Goal: Task Accomplishment & Management: Manage account settings

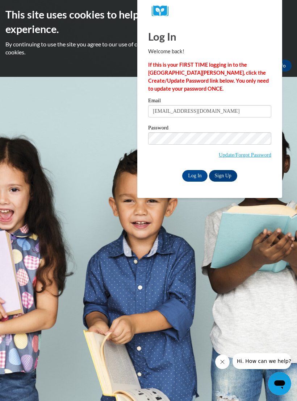
type input "[EMAIL_ADDRESS][DOMAIN_NAME]"
click at [186, 171] on input "Log In" at bounding box center [194, 176] width 25 height 12
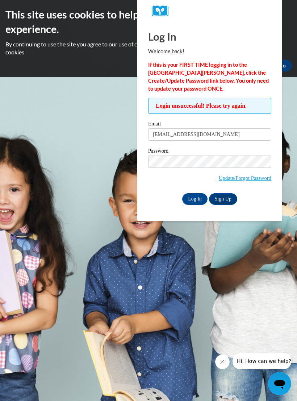
click at [191, 202] on input "Log In" at bounding box center [194, 199] width 25 height 12
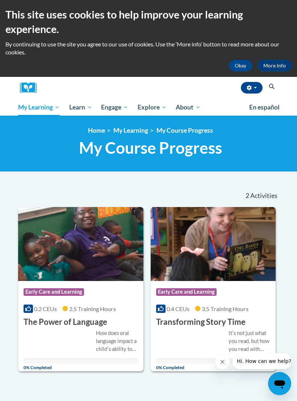
click at [80, 247] on img at bounding box center [80, 244] width 125 height 74
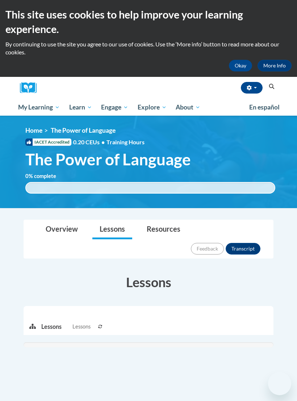
click at [63, 317] on li "Lessons Lessons" at bounding box center [68, 326] width 55 height 19
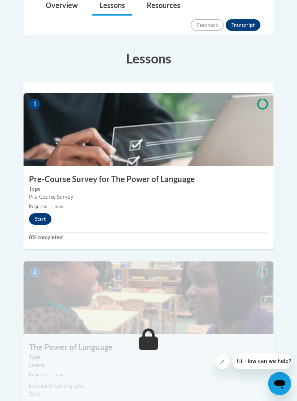
scroll to position [226, 0]
